Goal: Information Seeking & Learning: Learn about a topic

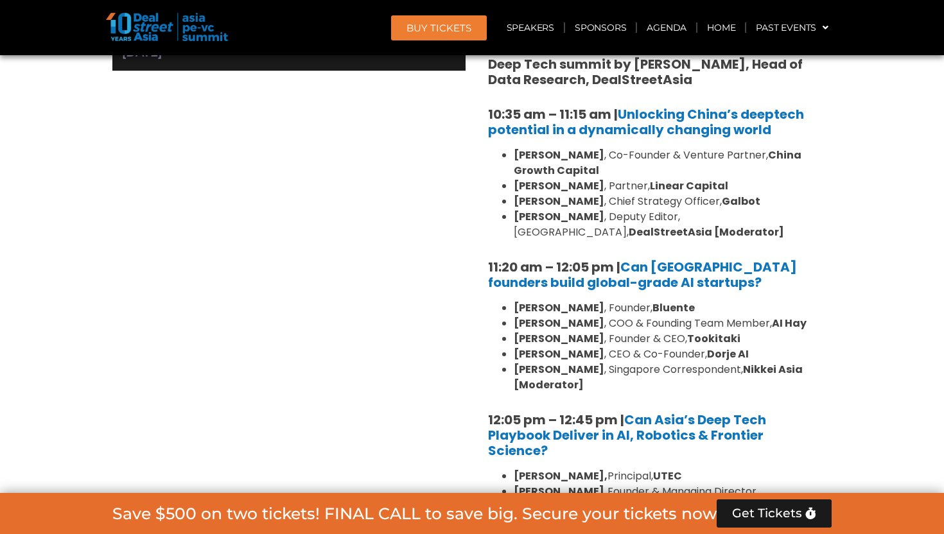
scroll to position [1024, 0]
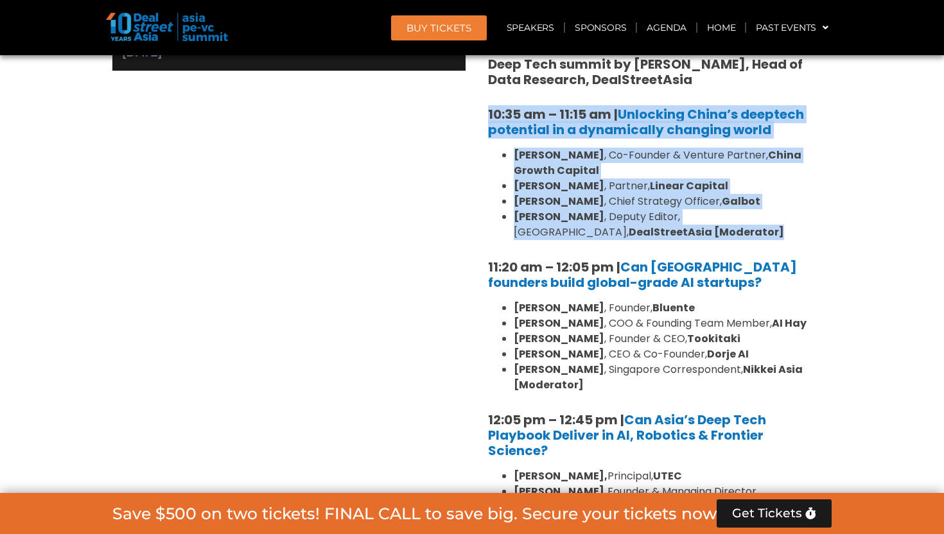
drag, startPoint x: 572, startPoint y: 219, endPoint x: 488, endPoint y: 114, distance: 134.3
click at [488, 114] on div "10:30 am – 10:35 am | Welcome address to AI and Deep Tech summit by [PERSON_NAM…" at bounding box center [655, 330] width 353 height 637
copy div "10:35 am – 11:15 am | Unlocking China’s deeptech potential in a dynamically cha…"
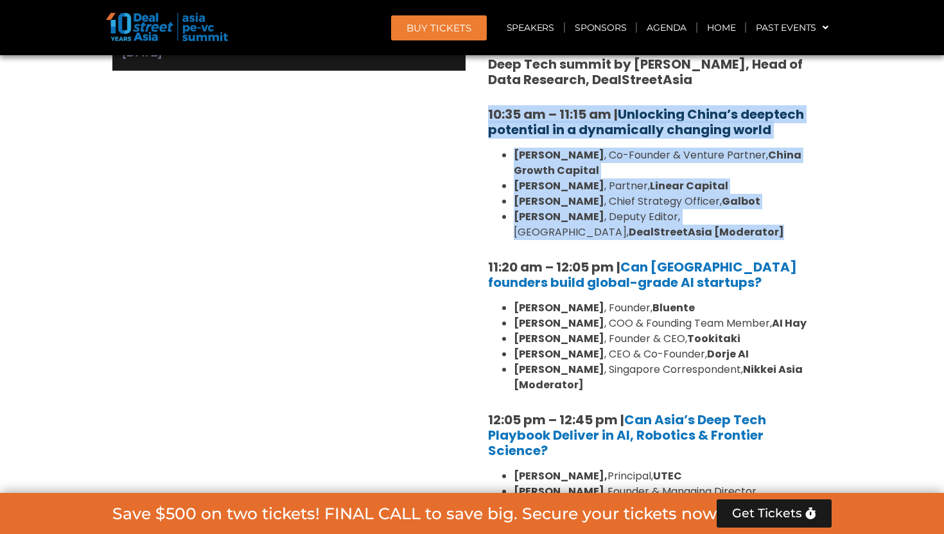
click at [564, 128] on link "Unlocking China’s deeptech potential in a dynamically changing world" at bounding box center [646, 121] width 316 height 33
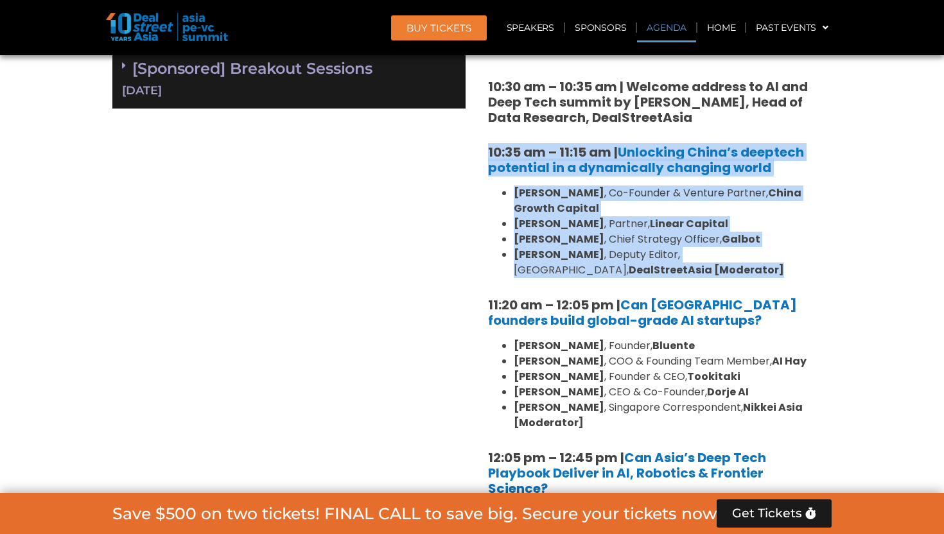
scroll to position [985, 0]
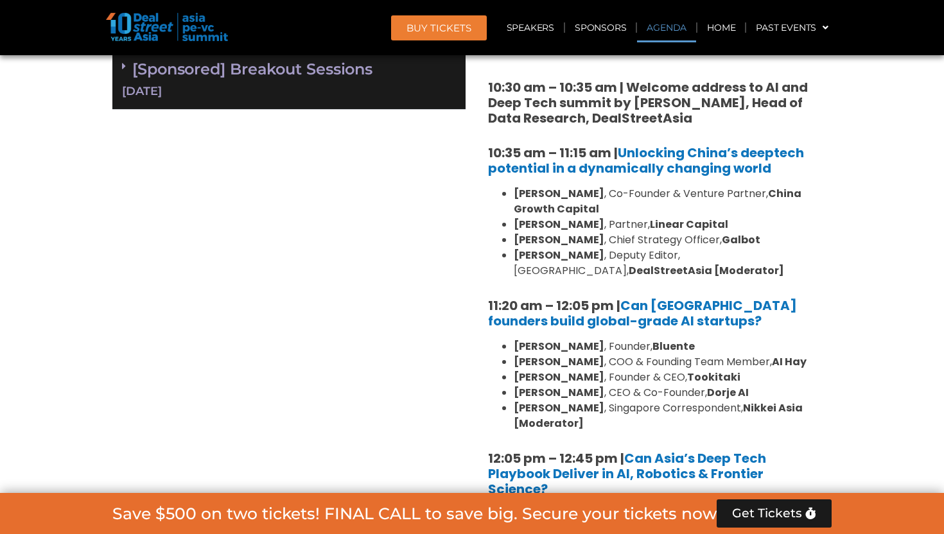
click at [785, 171] on h5 "10:35 am – 11:15 am | Unlocking China’s deeptech potential in a dynamically cha…" at bounding box center [655, 160] width 334 height 31
drag, startPoint x: 804, startPoint y: 171, endPoint x: 553, endPoint y: 177, distance: 250.6
click at [553, 177] on div "10:30 am – 10:35 am | Welcome address to AI and Deep Tech summit by [PERSON_NAM…" at bounding box center [655, 369] width 353 height 637
click at [602, 274] on li "[PERSON_NAME] , Deputy Editor, [GEOGRAPHIC_DATA], DealStreetAsia [Moderator]" at bounding box center [668, 263] width 308 height 31
drag, startPoint x: 736, startPoint y: 239, endPoint x: 472, endPoint y: 155, distance: 277.1
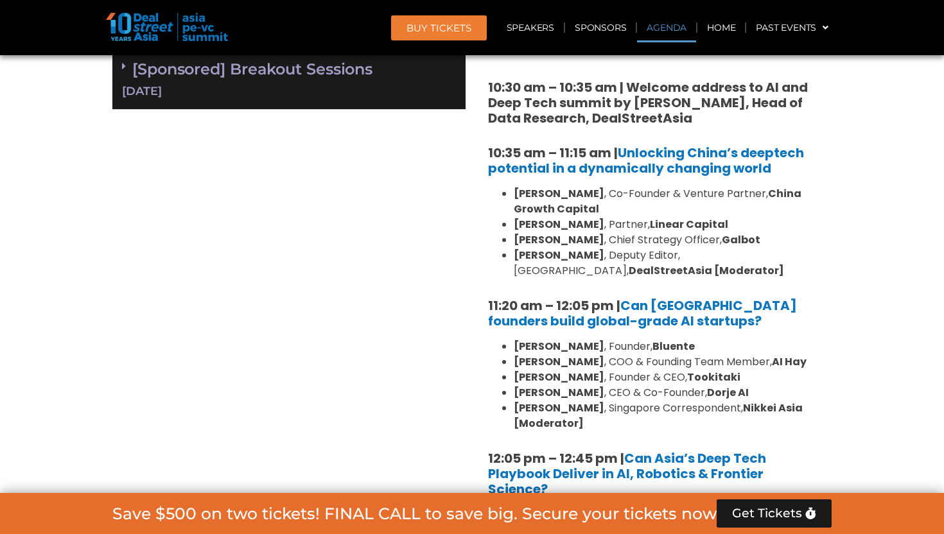
click at [472, 155] on div "Private Equity & Investment Summit Ballroom 1, [DATE] 8:00 am – 9:00 am | Regis…" at bounding box center [472, 369] width 732 height 883
click at [684, 210] on li "[PERSON_NAME] , Co-Founder & Venture Partner, [GEOGRAPHIC_DATA] Growth Capital" at bounding box center [668, 201] width 308 height 31
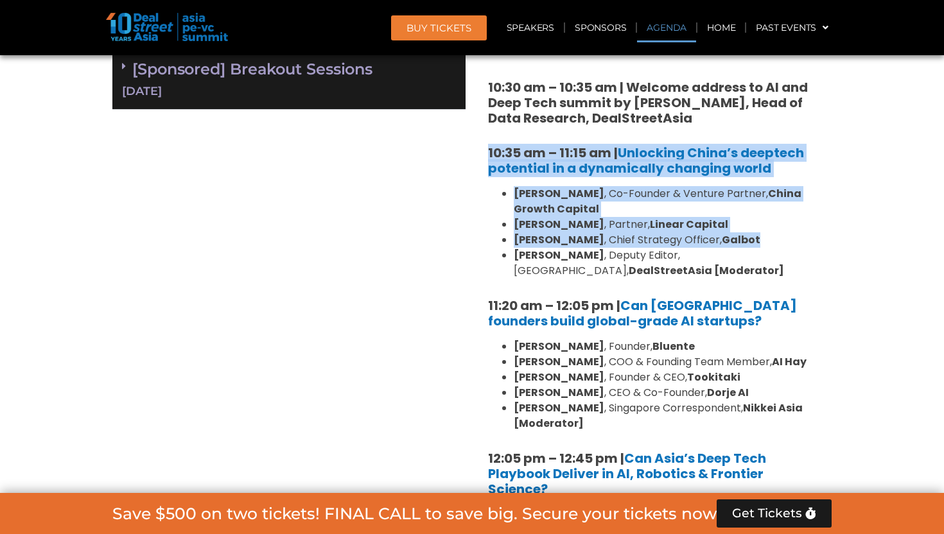
drag, startPoint x: 727, startPoint y: 239, endPoint x: 482, endPoint y: 152, distance: 259.9
click at [482, 152] on div "10:30 am – 10:35 am | Welcome address to AI and Deep Tech summit by [PERSON_NAM…" at bounding box center [655, 369] width 353 height 637
copy div "10:35 am – 11:15 am | Unlocking China’s deeptech potential in a dynamically cha…"
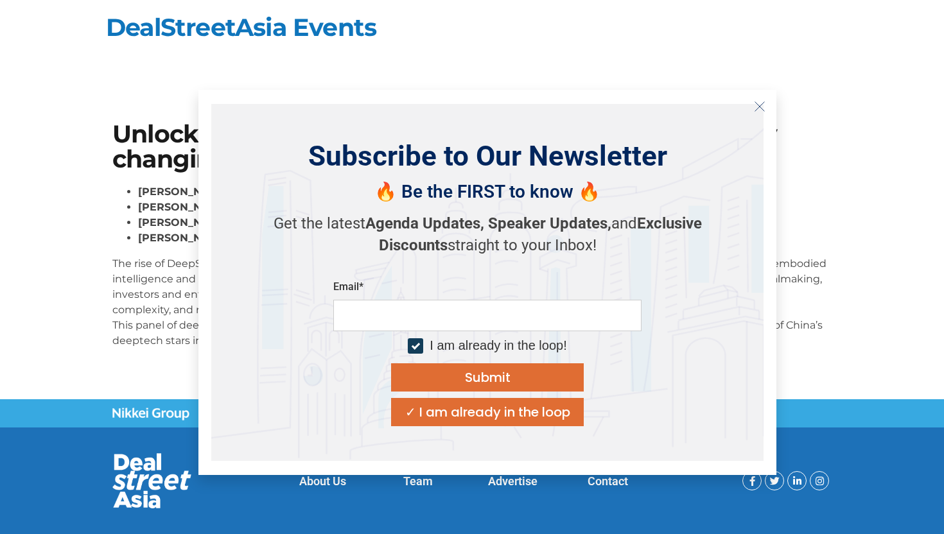
click at [763, 111] on icon "Close" at bounding box center [760, 107] width 12 height 12
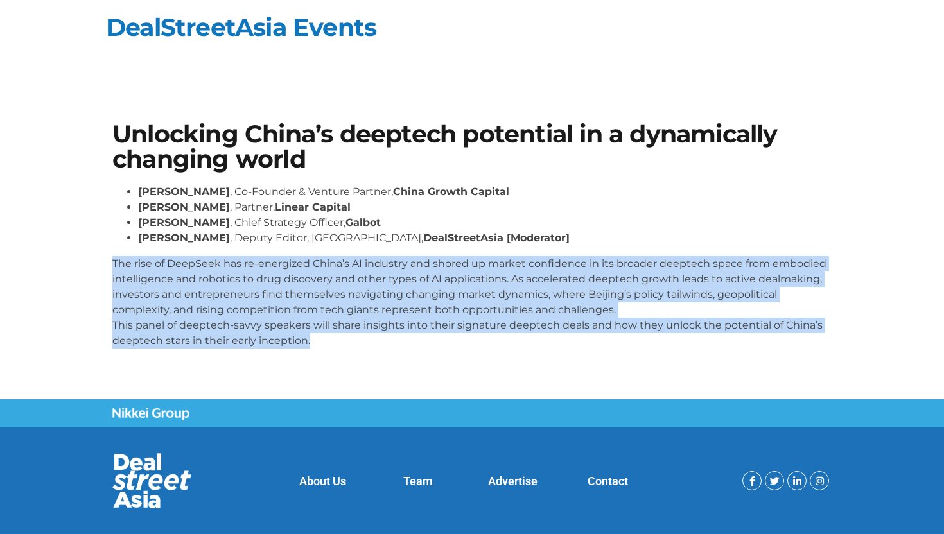
drag, startPoint x: 346, startPoint y: 347, endPoint x: 107, endPoint y: 269, distance: 250.7
click at [107, 269] on div "Unlocking China’s deeptech potential in a dynamically changing world Wayne Shio…" at bounding box center [472, 241] width 732 height 250
copy p "The rise of DeepSeek has re-energized China’s AI industry and shored up market …"
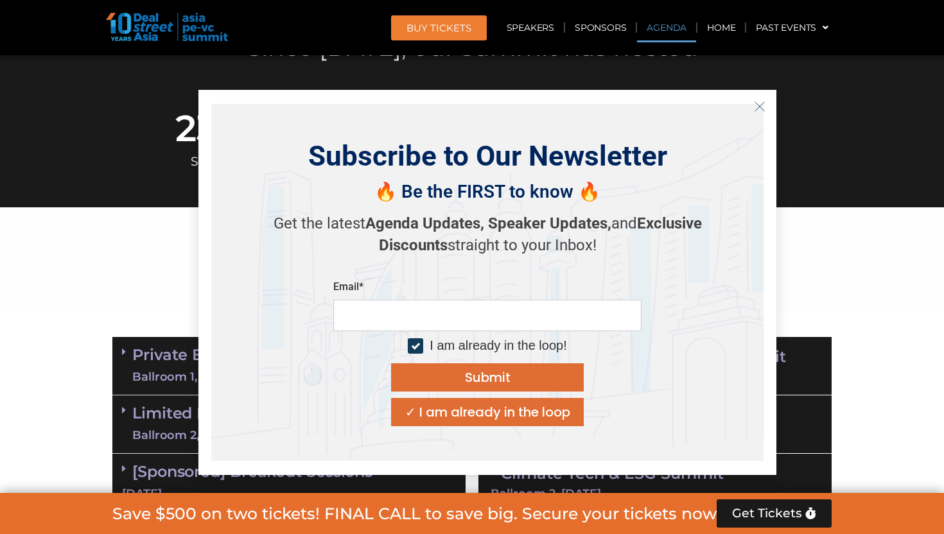
scroll to position [740, 0]
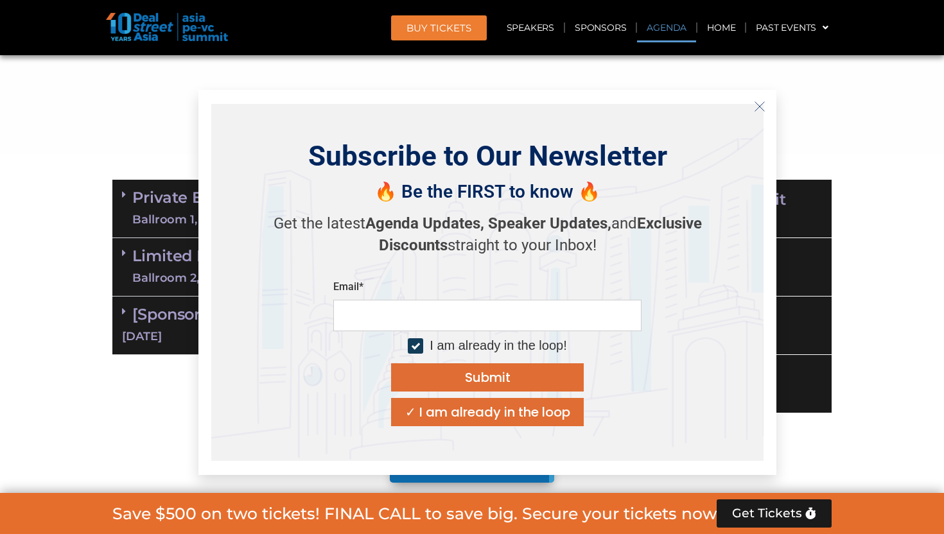
click at [763, 105] on icon "Close" at bounding box center [760, 107] width 12 height 12
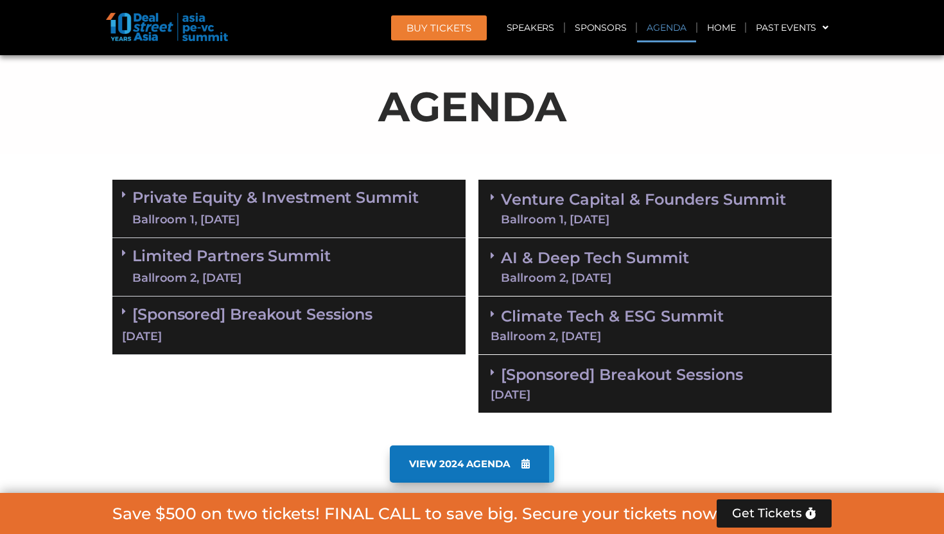
click at [639, 260] on link "AI & Deep Tech Summit Ballroom 2, 11 Sept" at bounding box center [595, 267] width 188 height 33
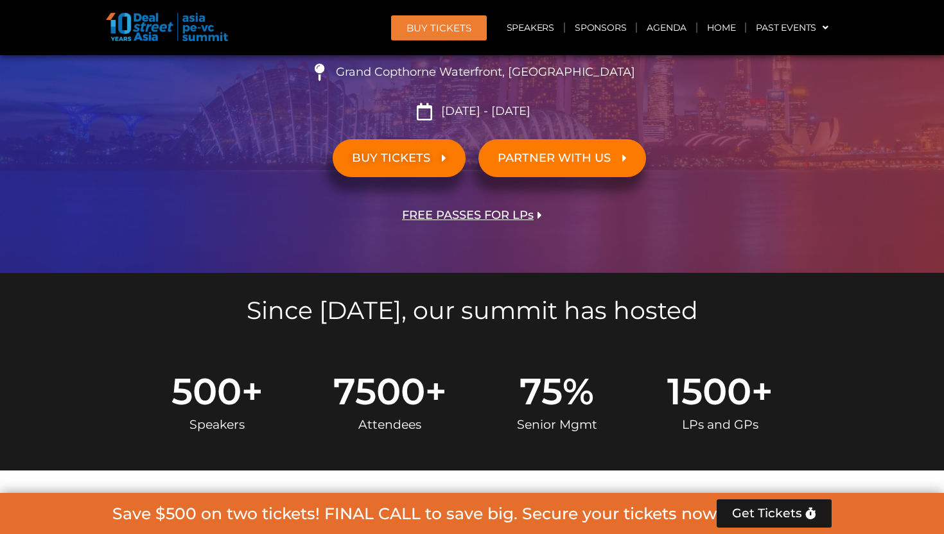
scroll to position [0, 0]
